Goal: Information Seeking & Learning: Learn about a topic

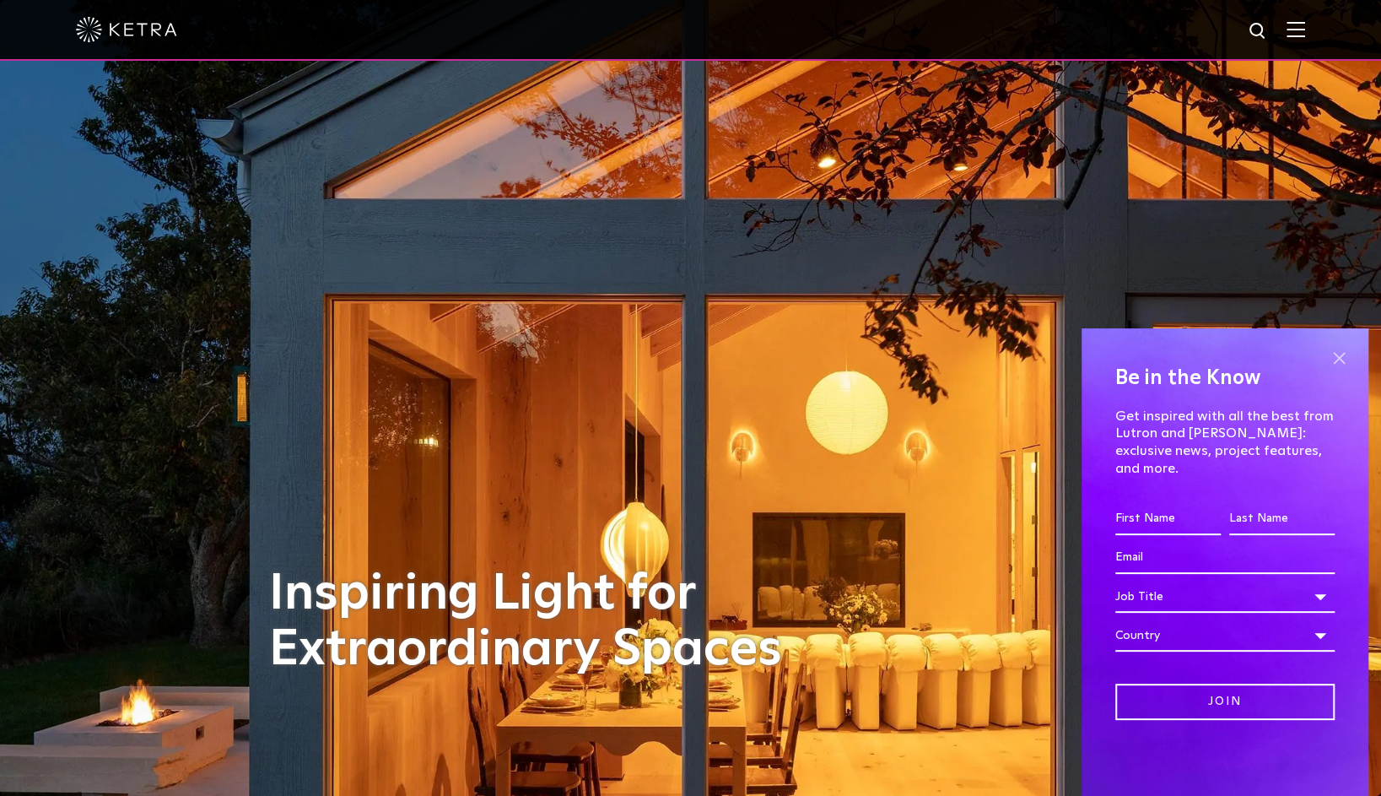
click at [1343, 370] on span at bounding box center [1338, 357] width 25 height 25
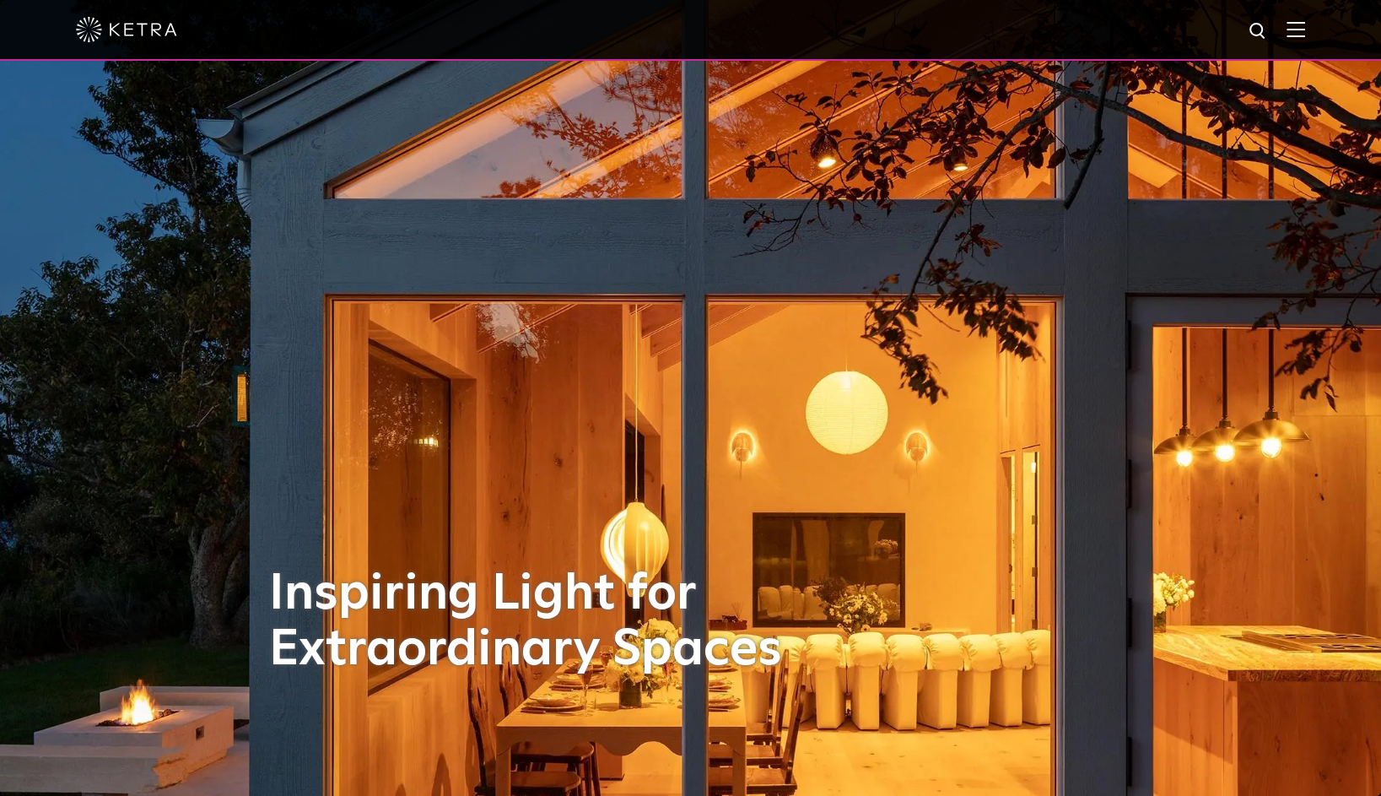
click at [1304, 35] on img at bounding box center [1296, 29] width 19 height 16
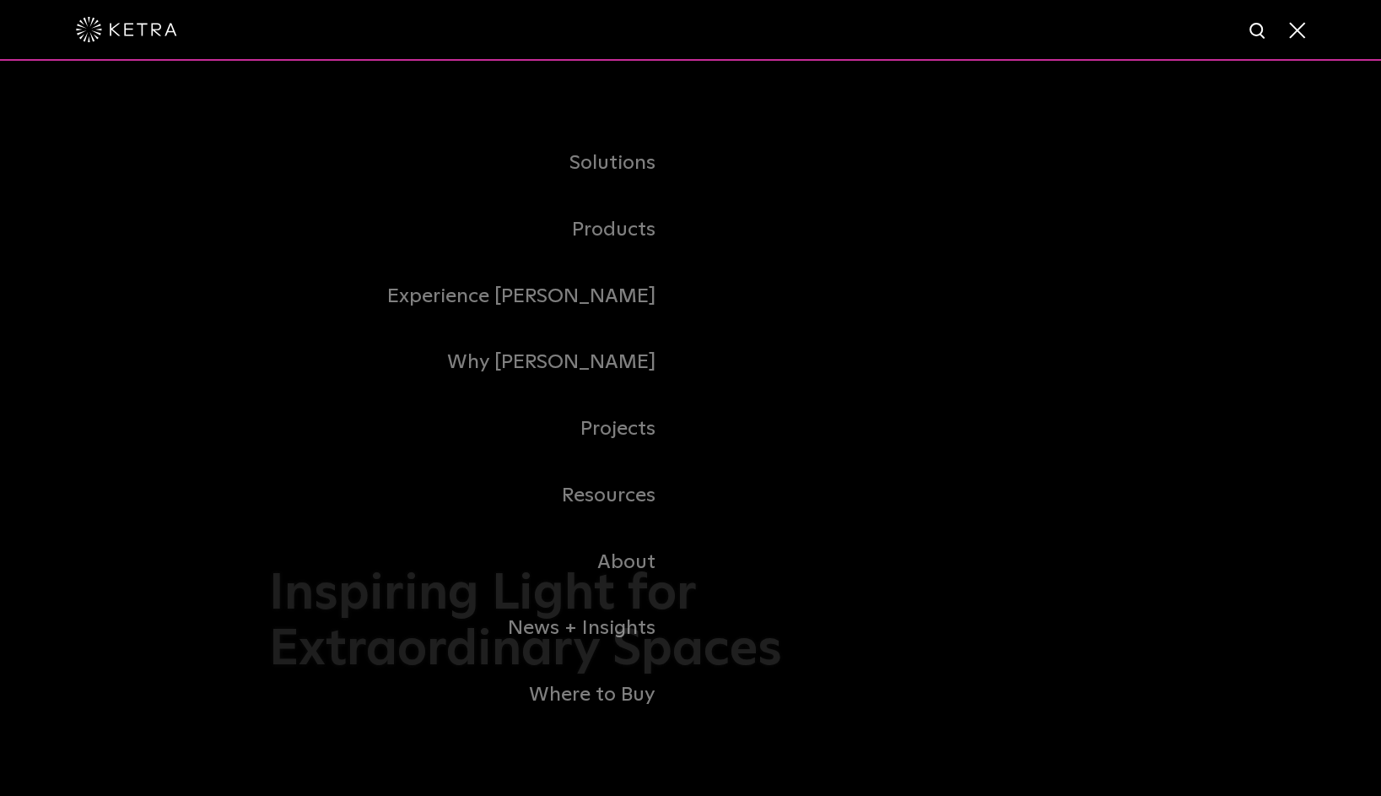
click at [1305, 32] on span at bounding box center [1296, 29] width 19 height 17
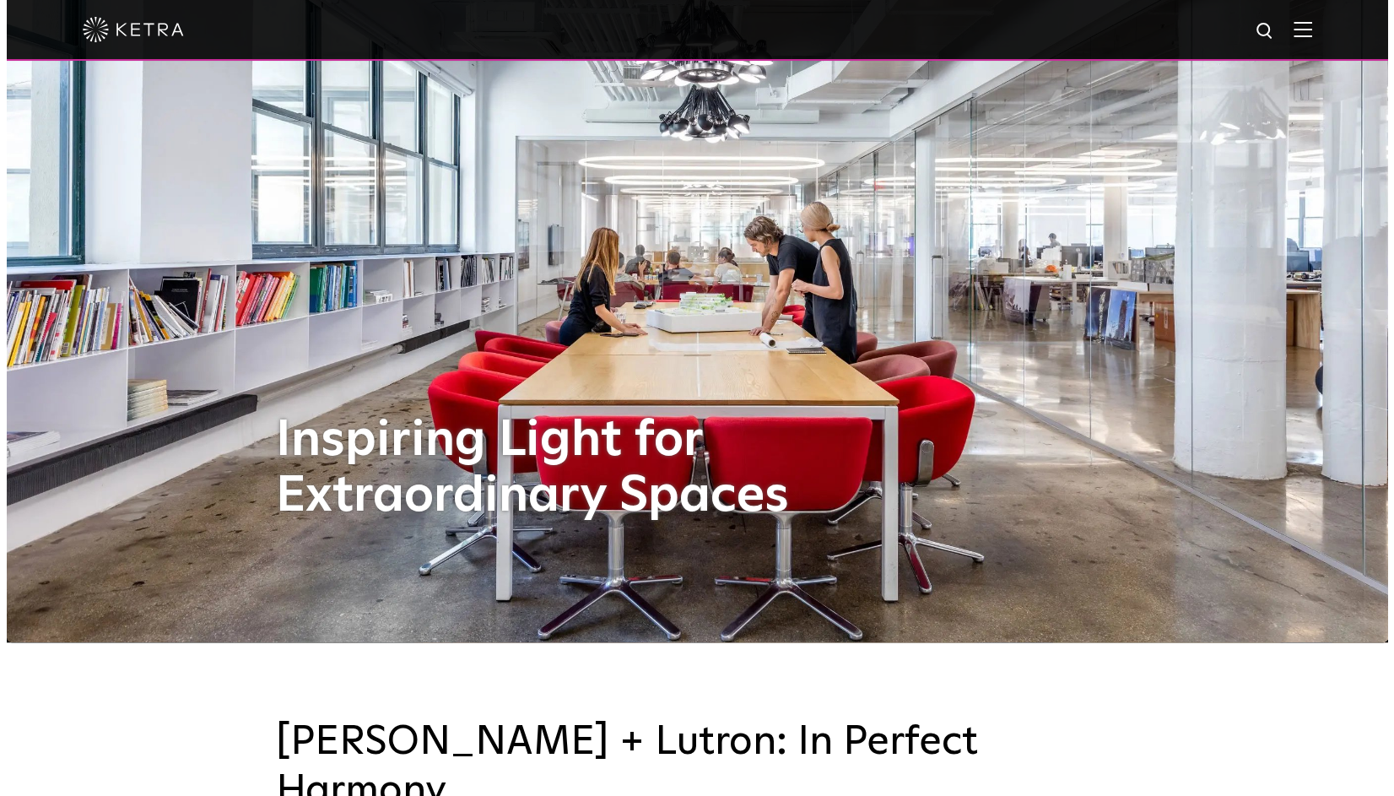
scroll to position [84, 0]
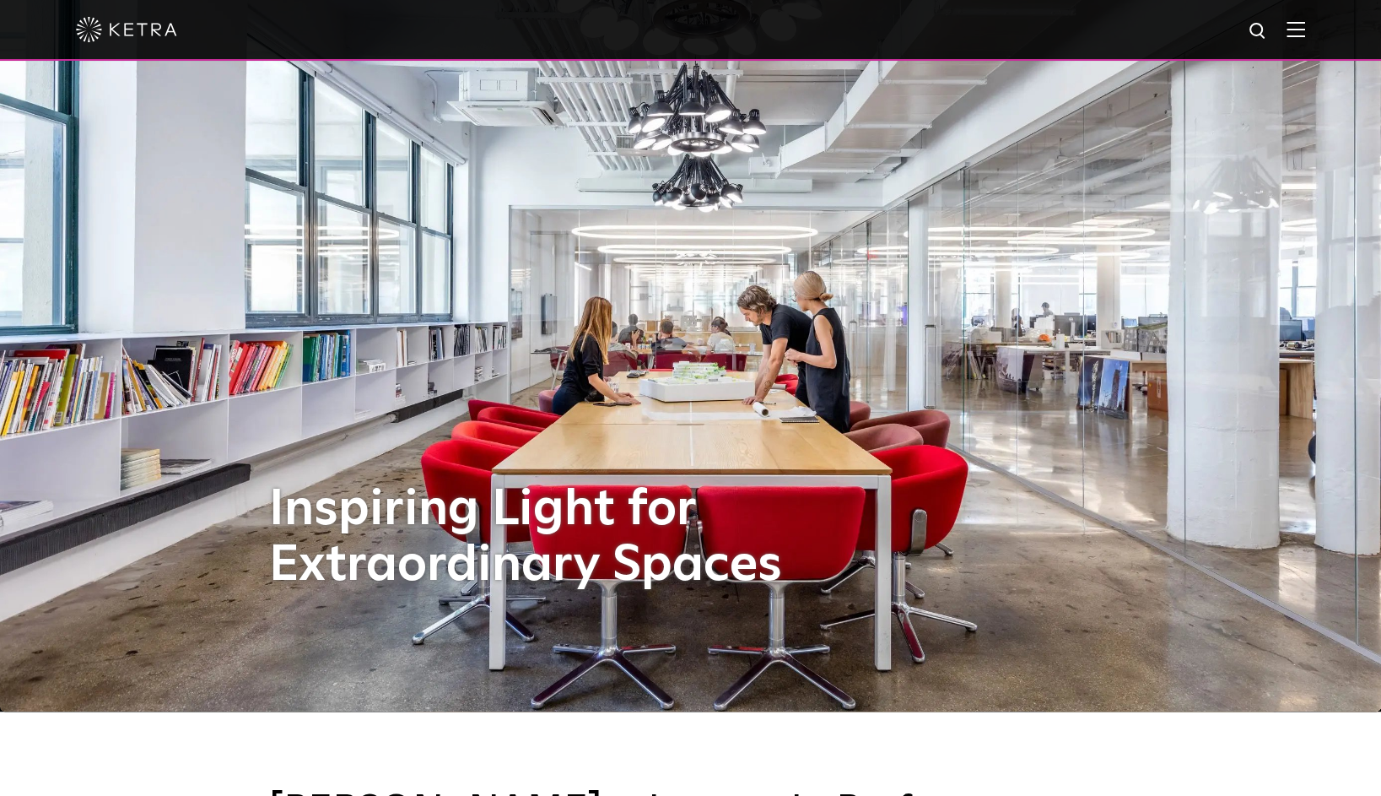
click at [1305, 28] on img at bounding box center [1296, 29] width 19 height 16
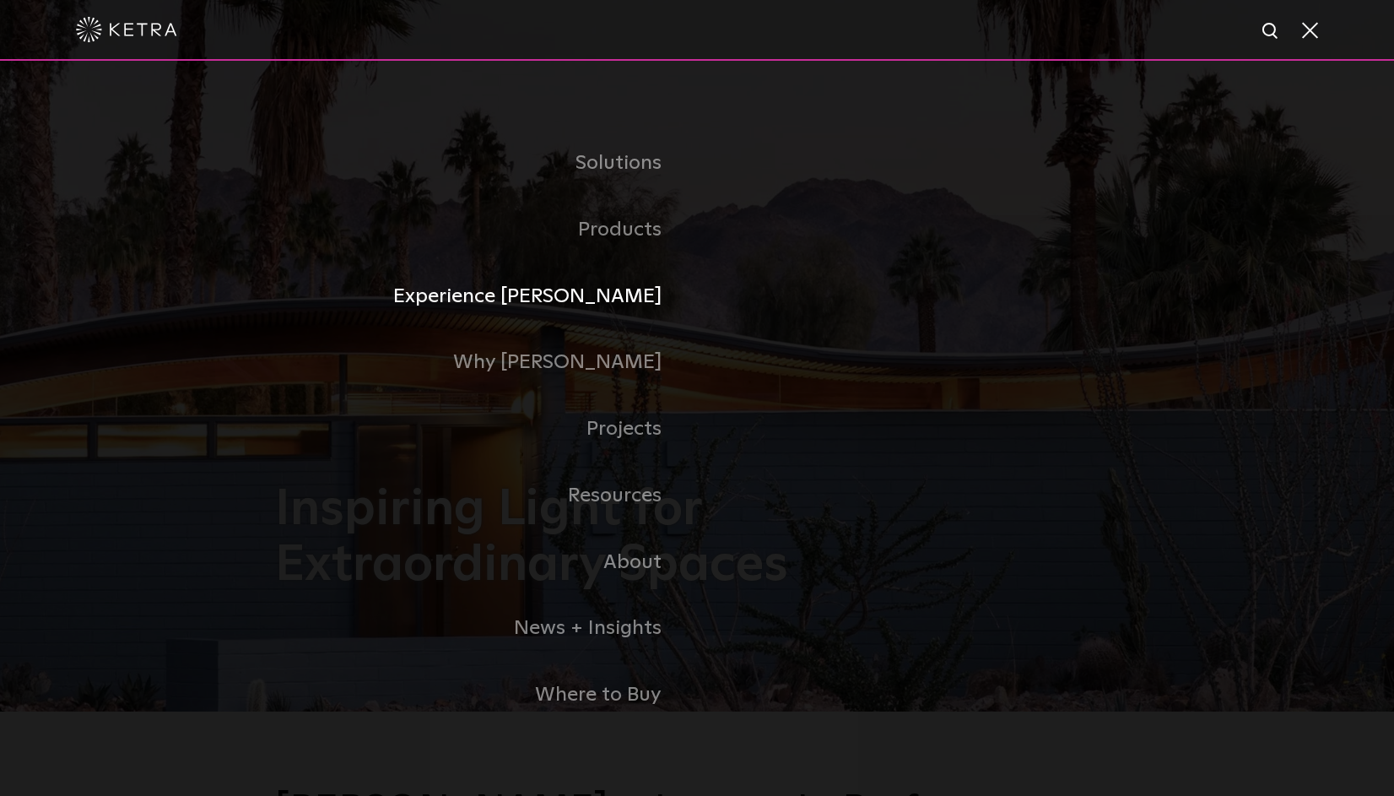
click at [641, 295] on link "Experience [PERSON_NAME]" at bounding box center [486, 296] width 422 height 67
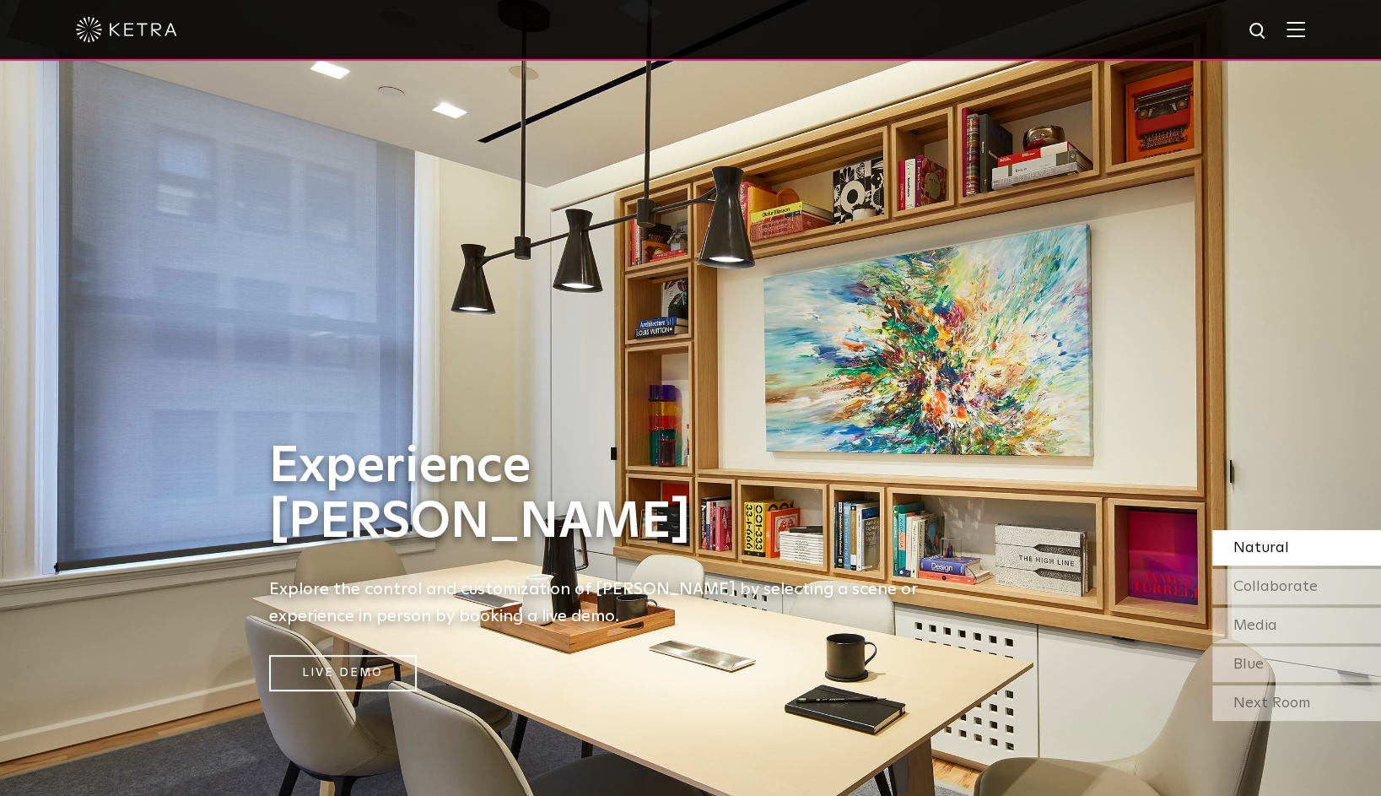
click at [1326, 548] on div "Natural" at bounding box center [1296, 547] width 169 height 35
click at [1331, 694] on div "Next Room" at bounding box center [1296, 702] width 169 height 35
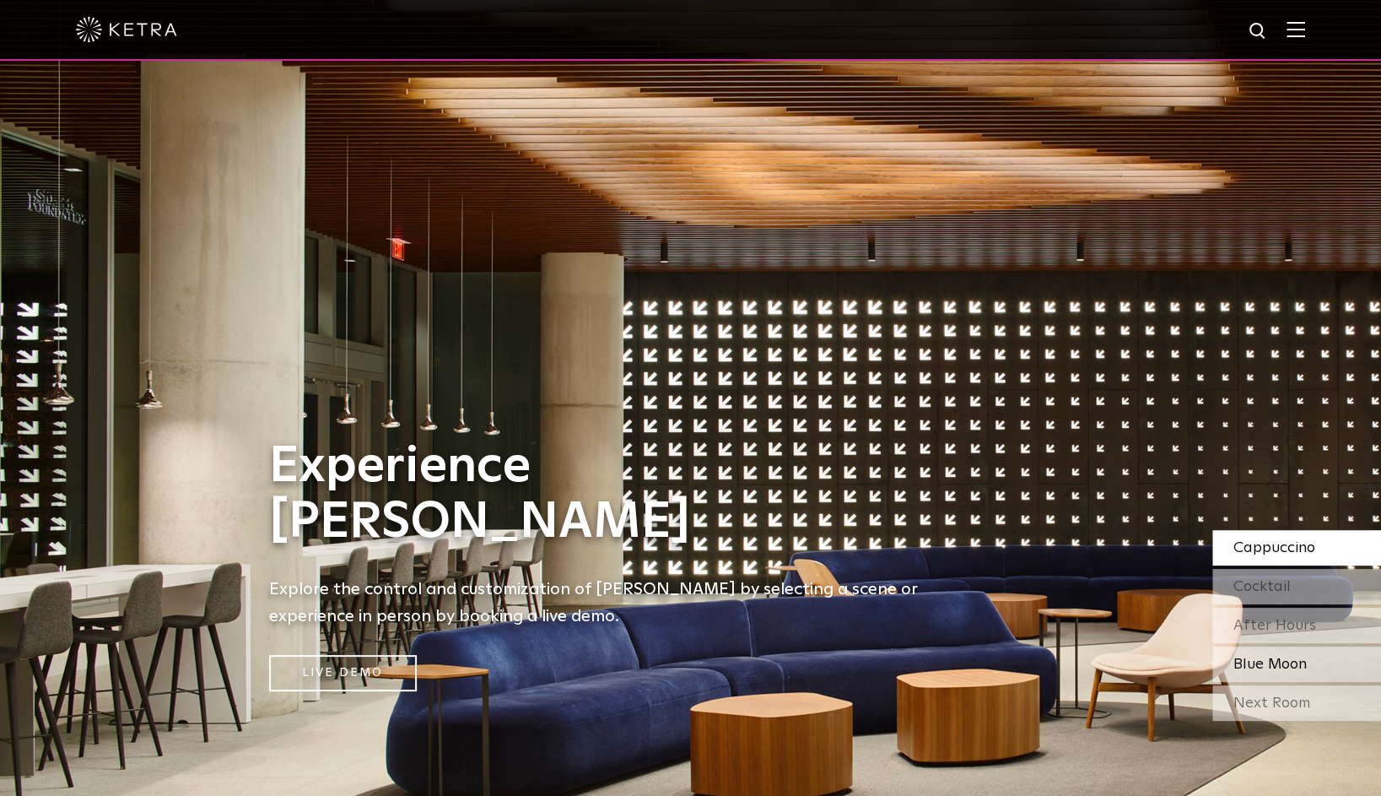
click at [1294, 663] on span "Blue Moon" at bounding box center [1270, 663] width 73 height 15
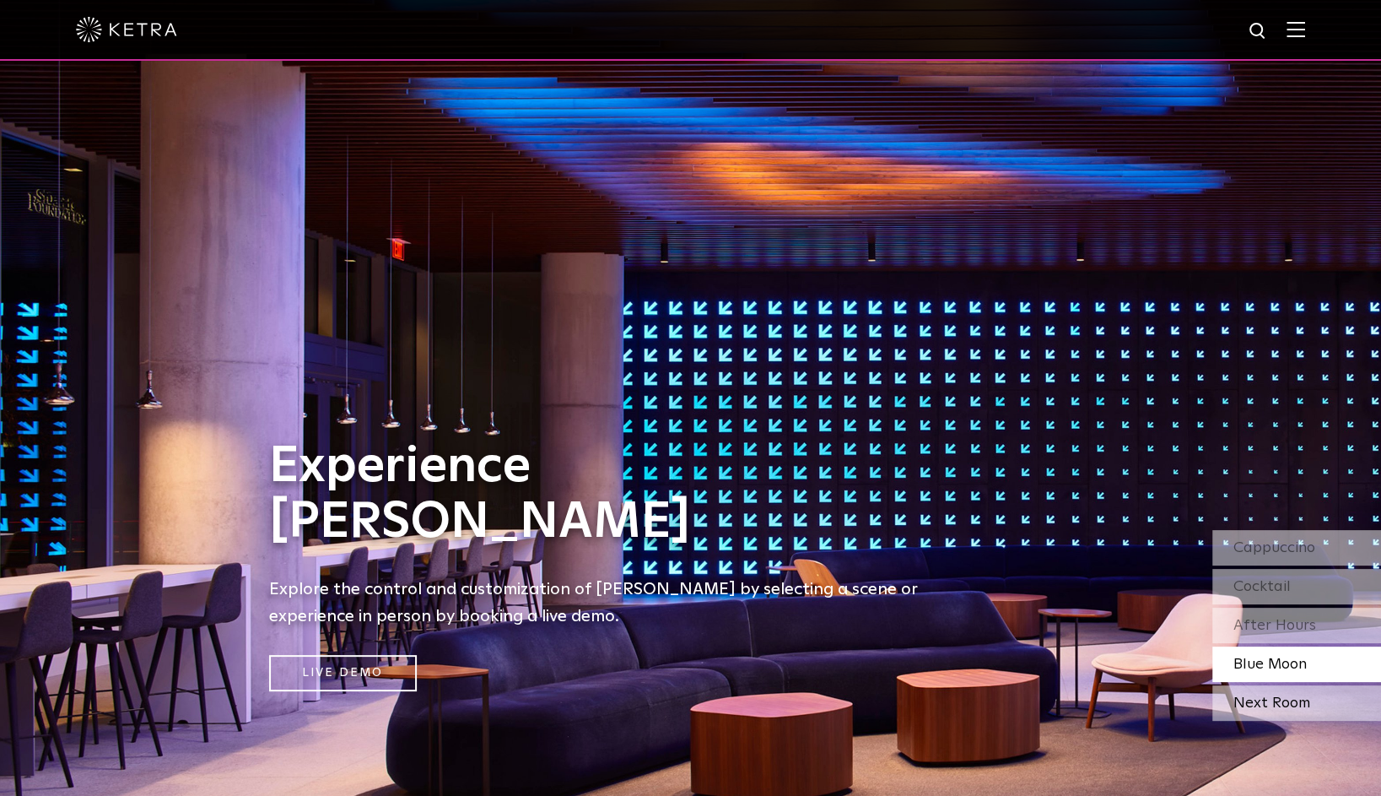
click at [1285, 697] on div "Next Room" at bounding box center [1296, 702] width 169 height 35
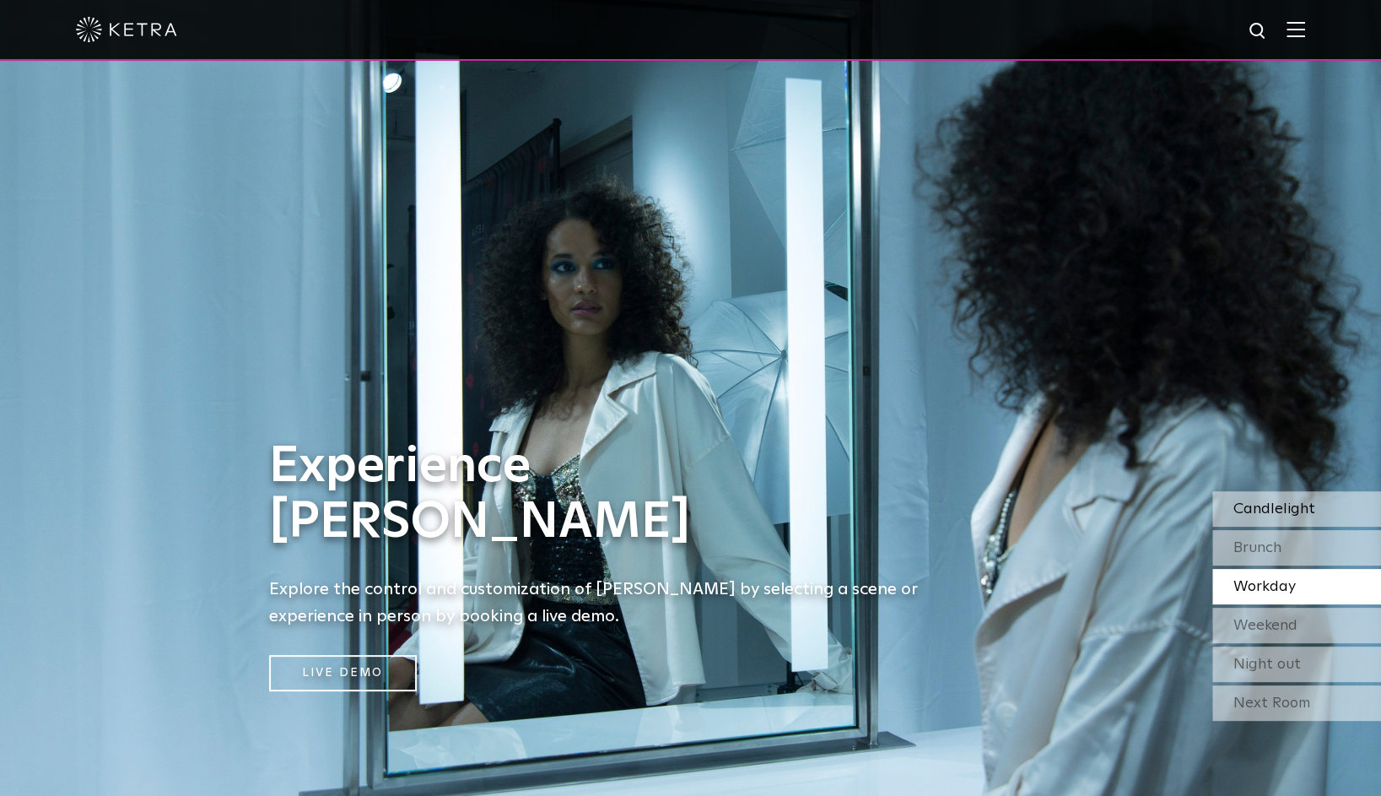
click at [1309, 513] on span "Candlelight" at bounding box center [1275, 508] width 82 height 15
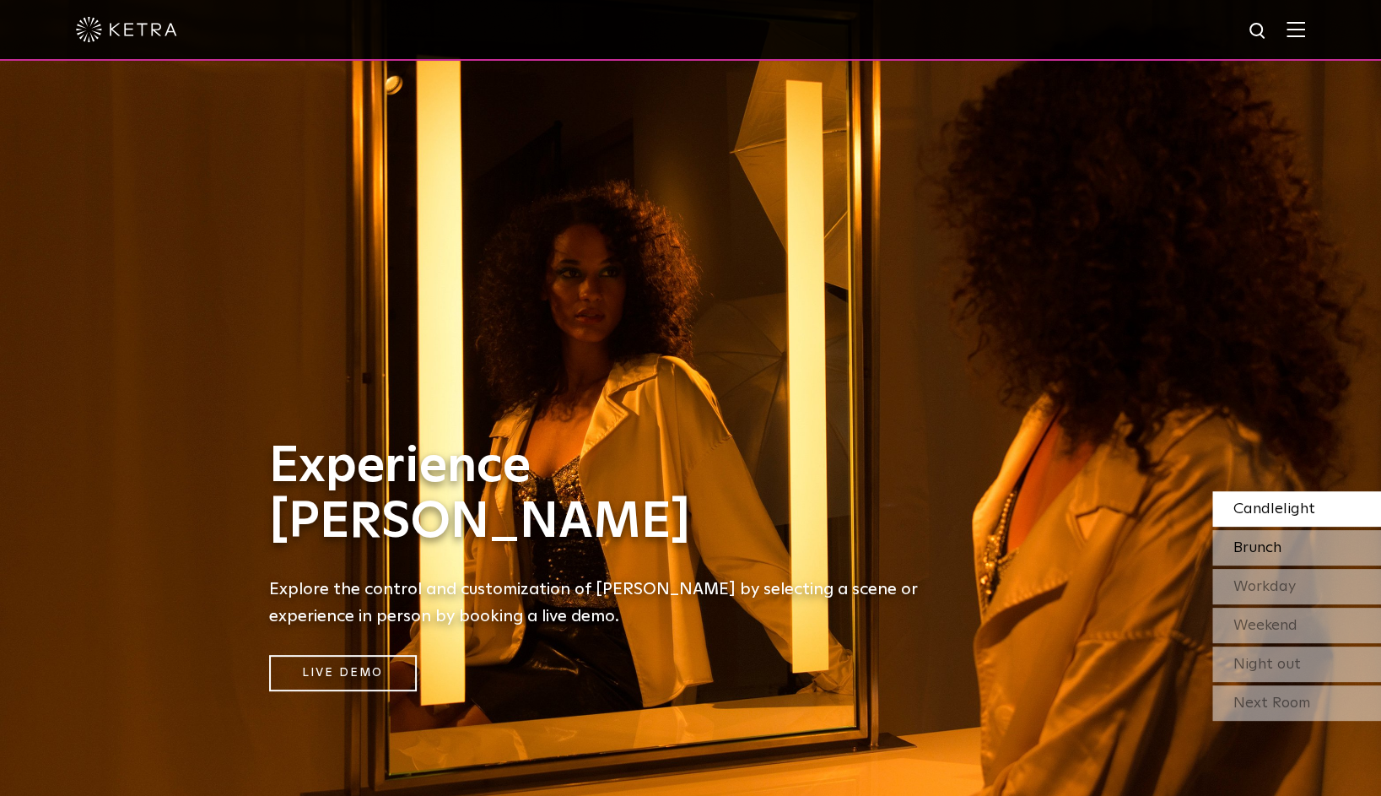
click at [1304, 543] on div "Brunch" at bounding box center [1296, 547] width 169 height 35
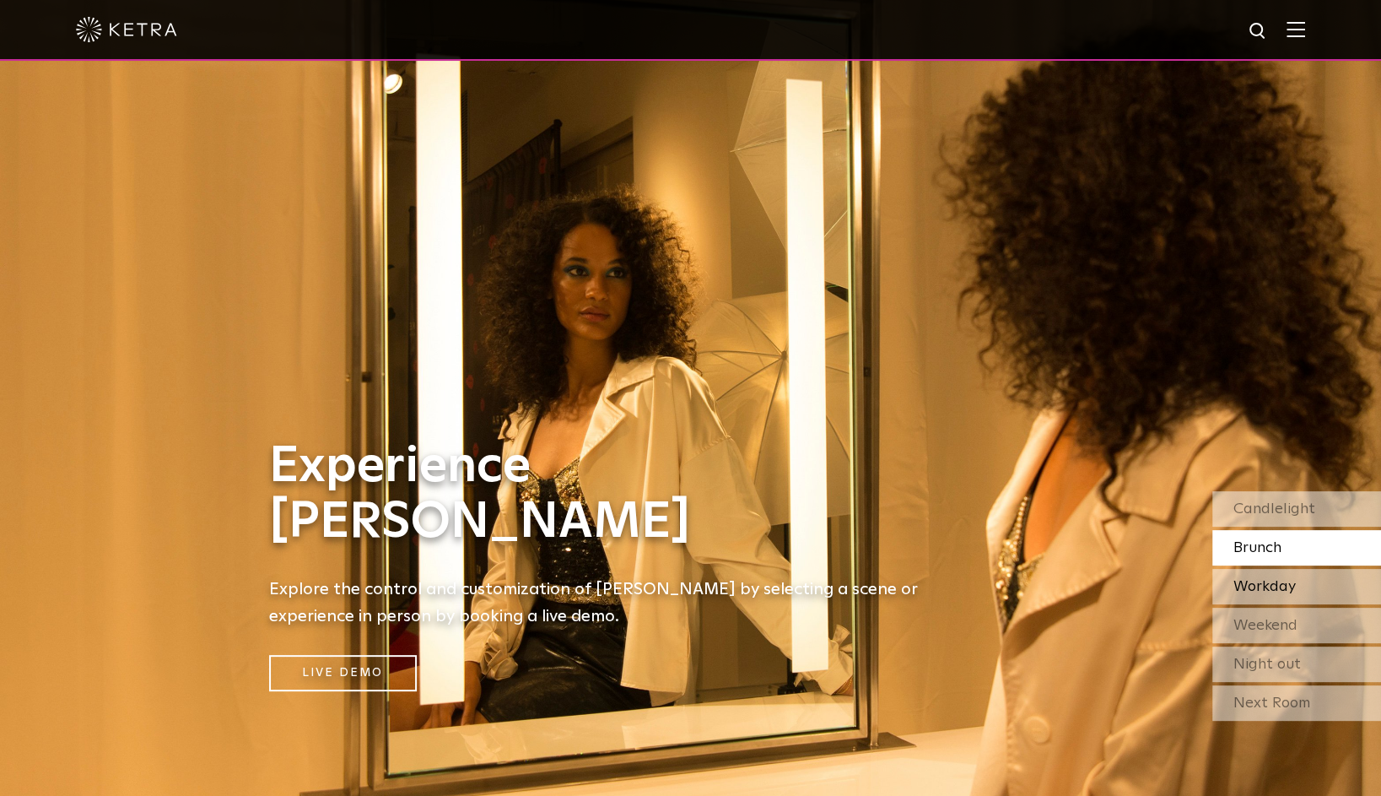
click at [1304, 584] on div "Workday" at bounding box center [1296, 586] width 169 height 35
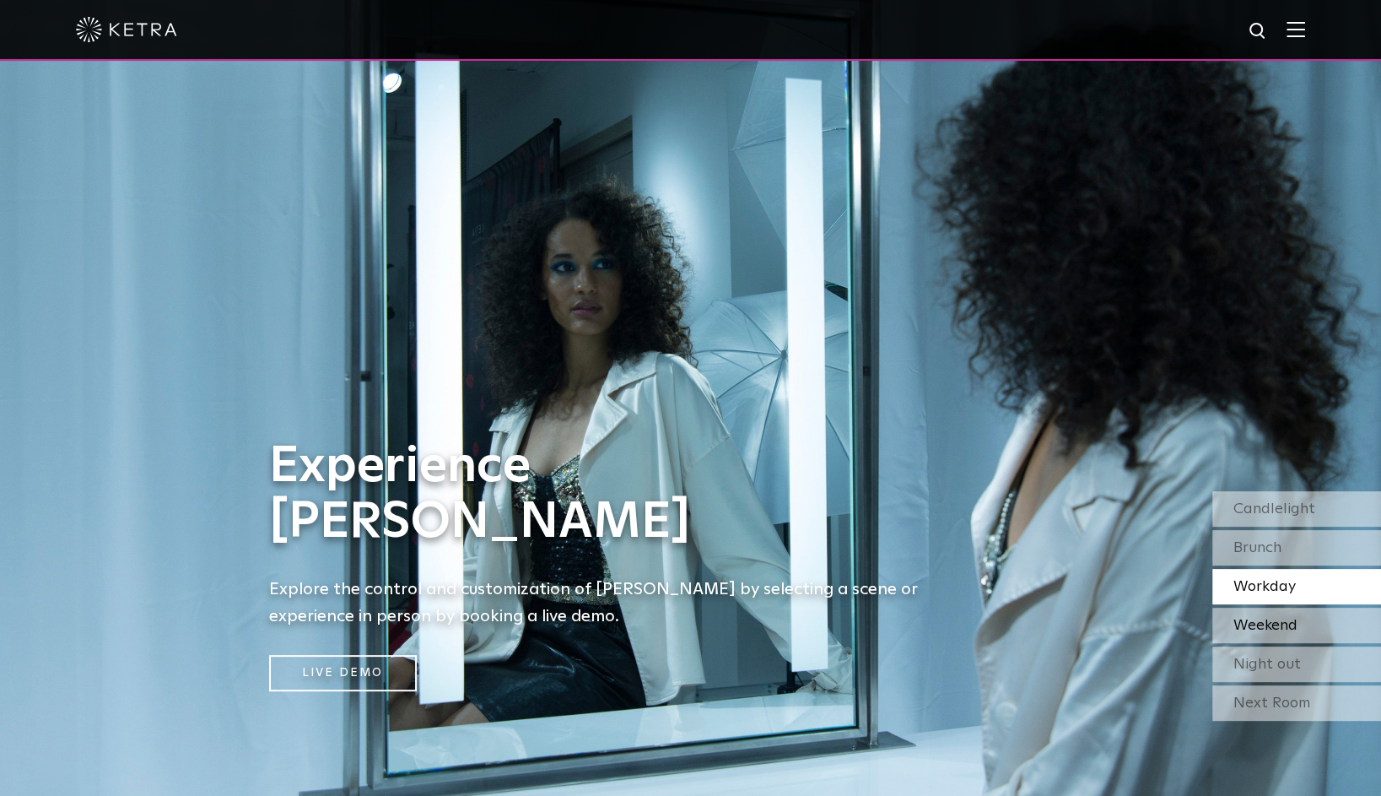
click at [1303, 625] on div "Weekend" at bounding box center [1296, 625] width 169 height 35
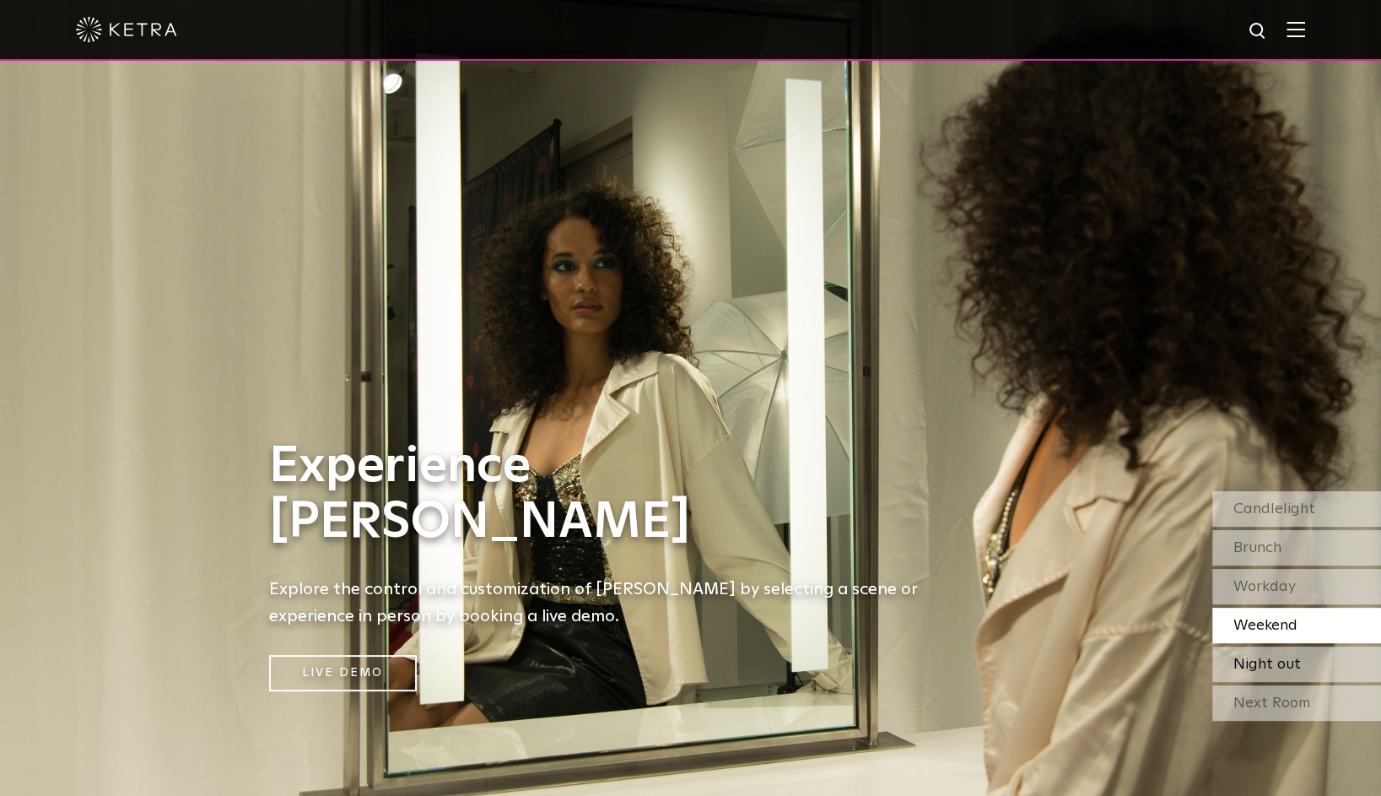
click at [1304, 659] on div "Night out" at bounding box center [1296, 663] width 169 height 35
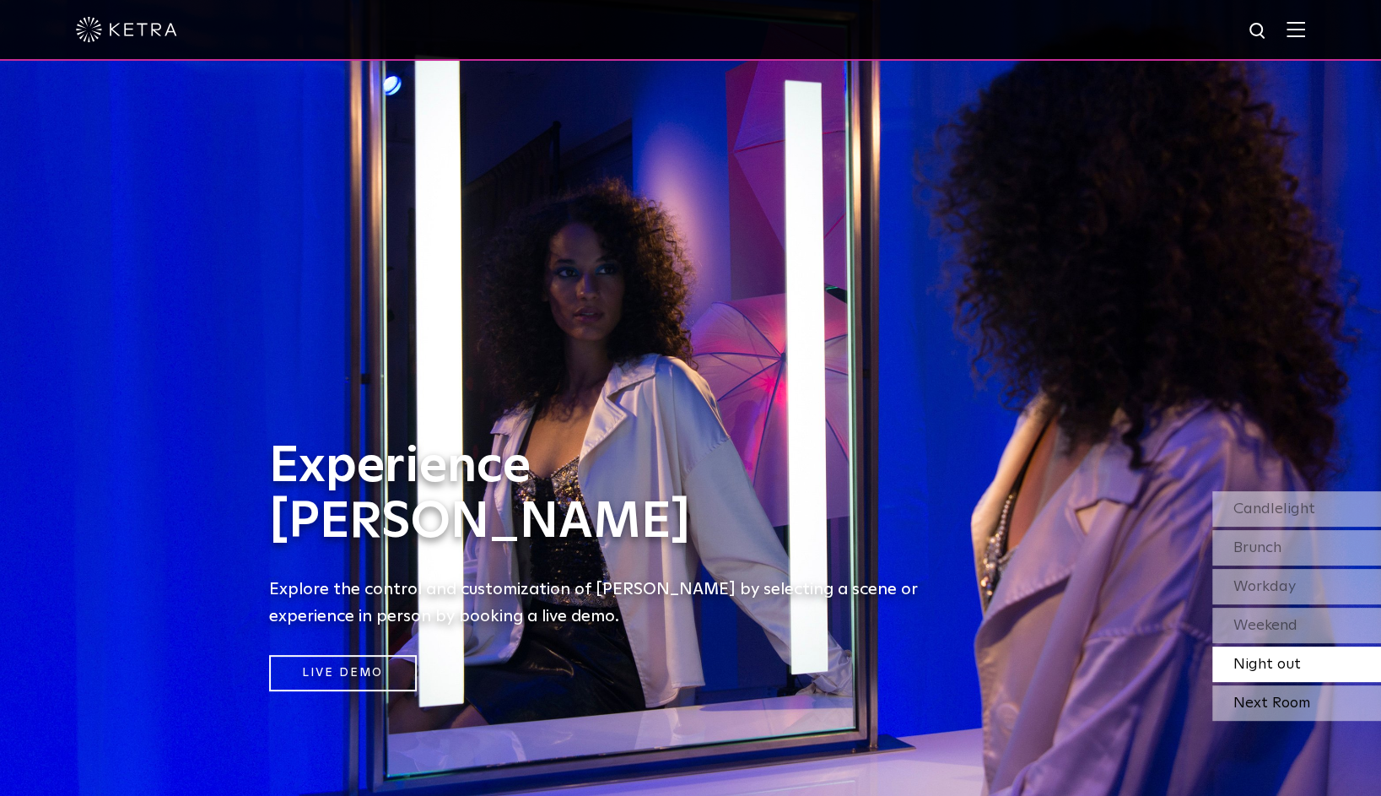
click at [1290, 694] on div "Next Room" at bounding box center [1296, 702] width 169 height 35
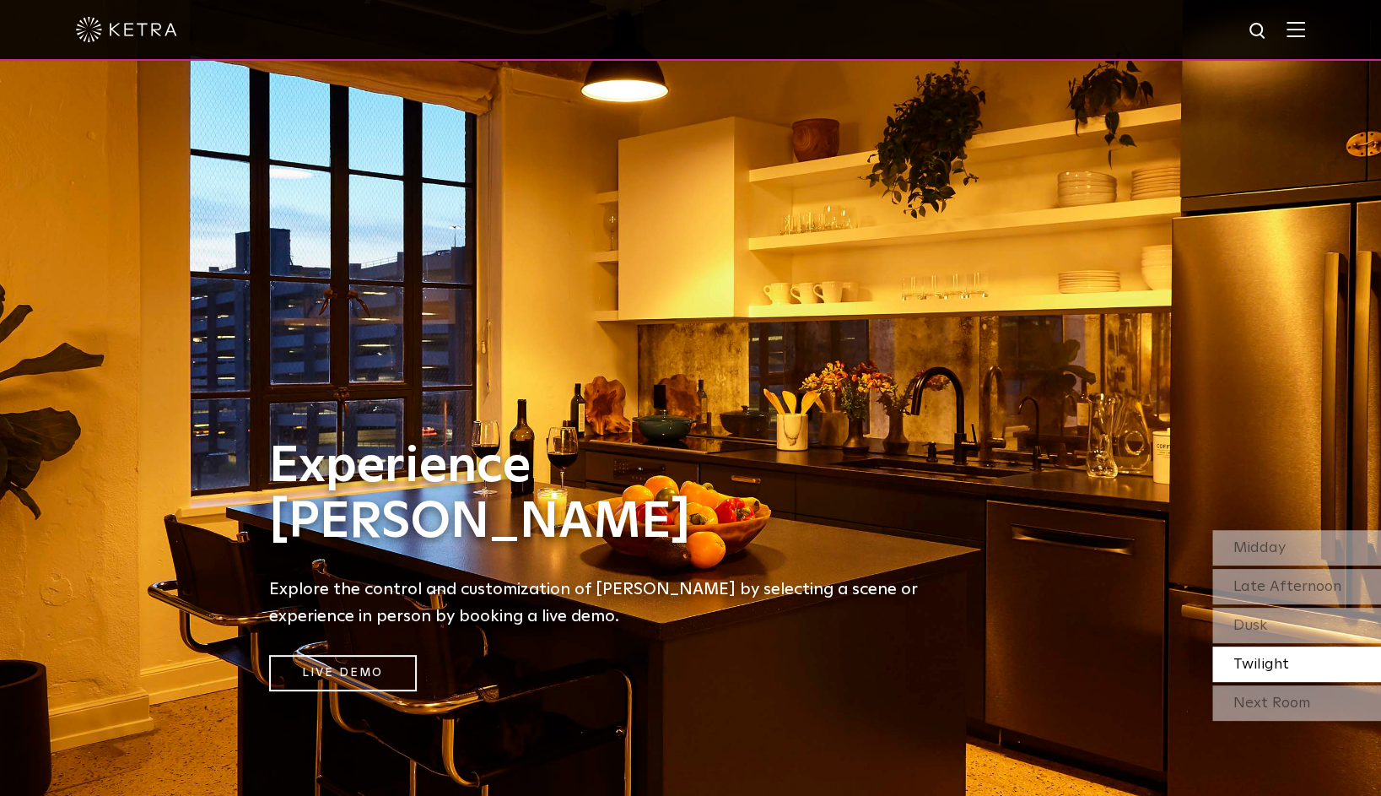
click at [1305, 35] on img at bounding box center [1296, 29] width 19 height 16
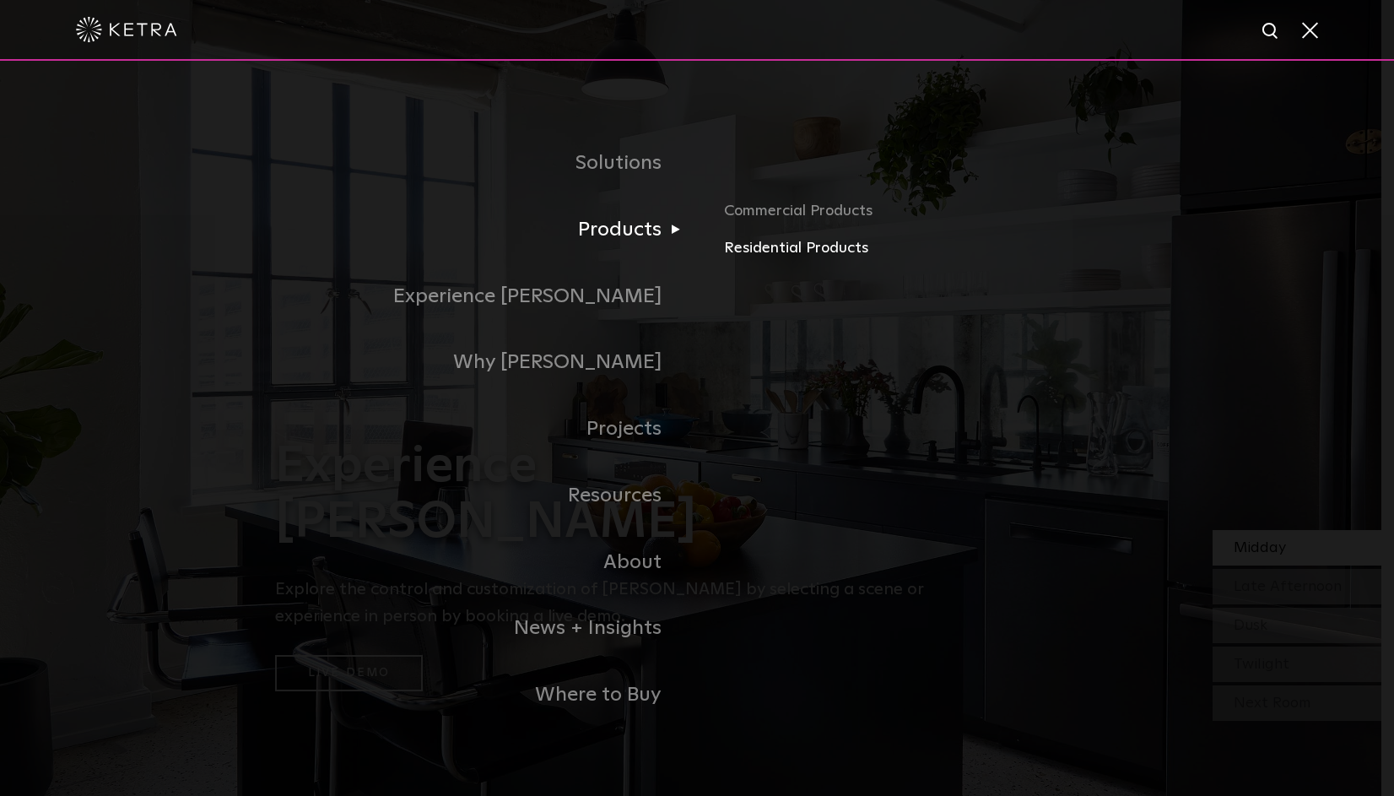
click at [774, 245] on link "Residential Products" at bounding box center [921, 248] width 395 height 24
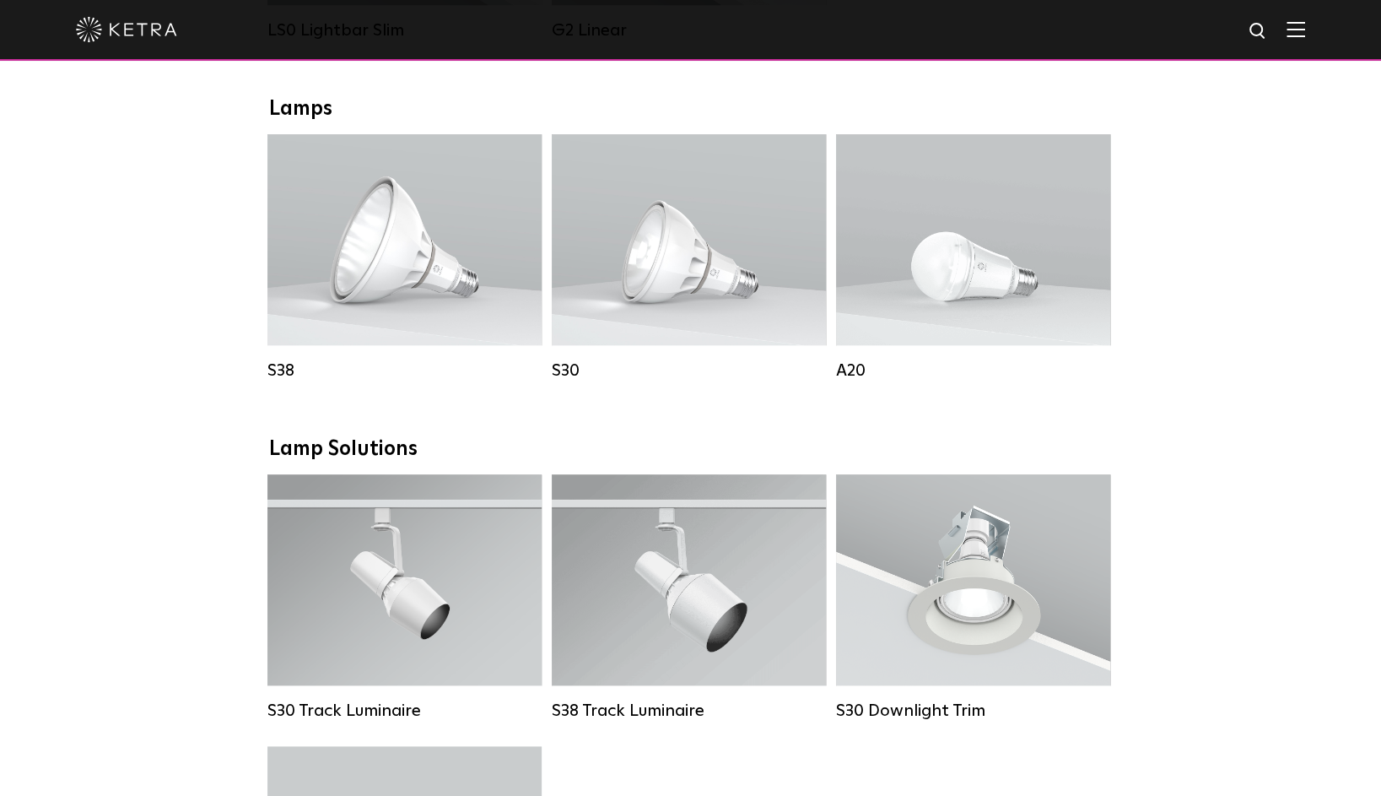
scroll to position [928, 0]
